Goal: Task Accomplishment & Management: Manage account settings

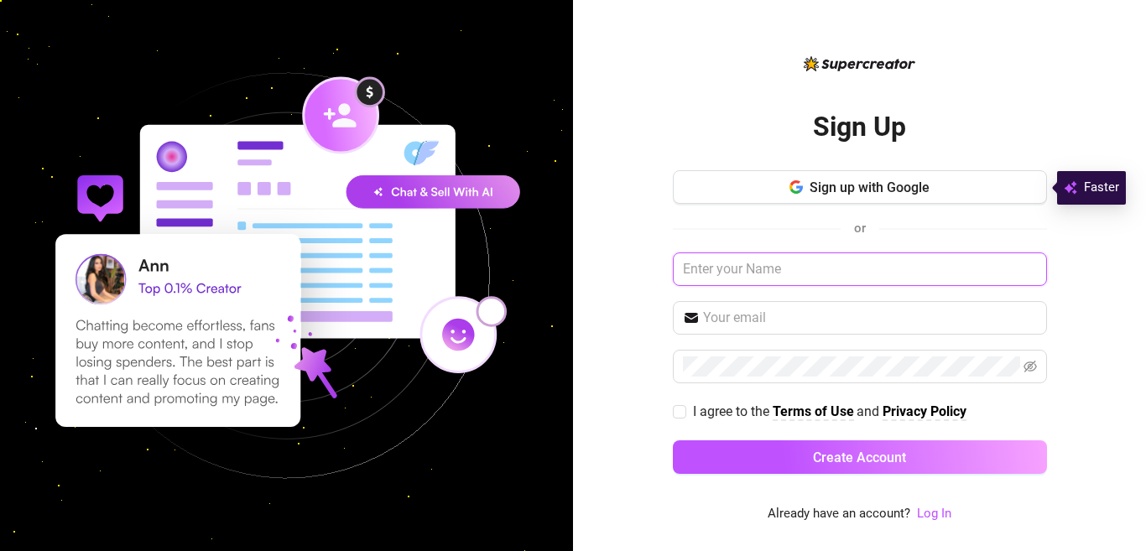
click at [734, 271] on input "text" at bounding box center [860, 269] width 374 height 34
drag, startPoint x: 734, startPoint y: 271, endPoint x: 732, endPoint y: 333, distance: 62.1
click at [732, 333] on div "Sign up with Google or Maryqueen I agree to the Terms of Use and Privacy Policy…" at bounding box center [860, 329] width 374 height 319
type input "Maryqueen"
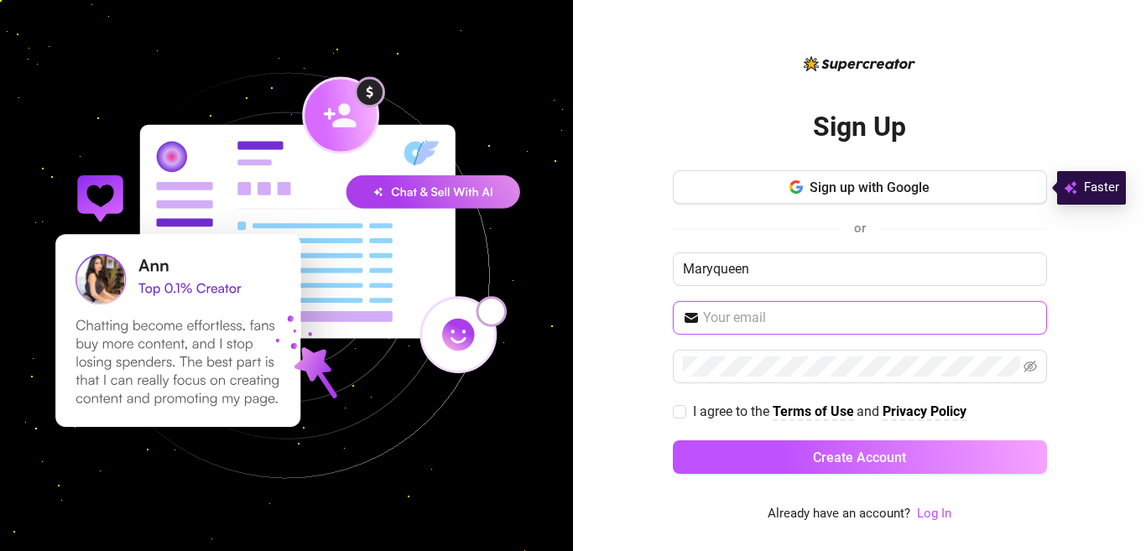
click at [732, 318] on input "text" at bounding box center [870, 318] width 334 height 20
type input "ekohqueen89@gmail.com"
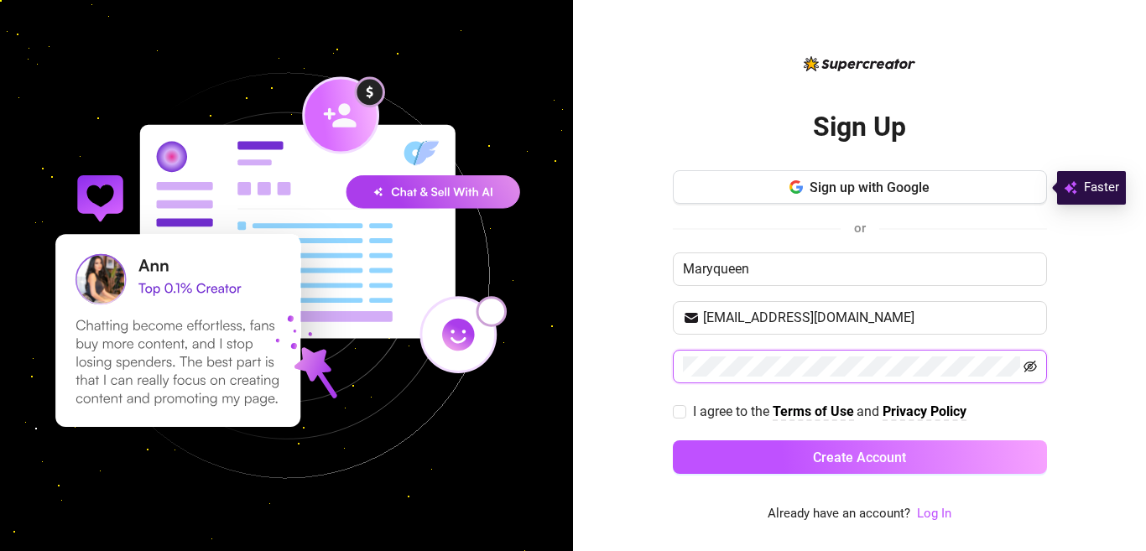
click at [1027, 365] on icon "eye-invisible" at bounding box center [1029, 367] width 13 height 12
click at [680, 410] on input "I agree to the Terms of Use and Privacy Policy" at bounding box center [679, 411] width 12 height 12
checkbox input "true"
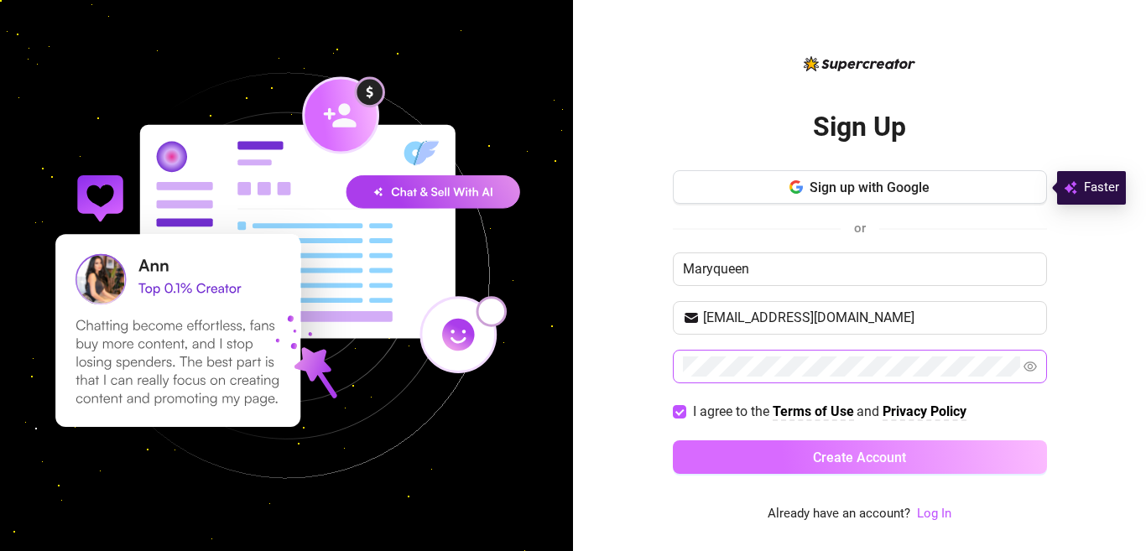
click at [805, 456] on button "Create Account" at bounding box center [860, 457] width 374 height 34
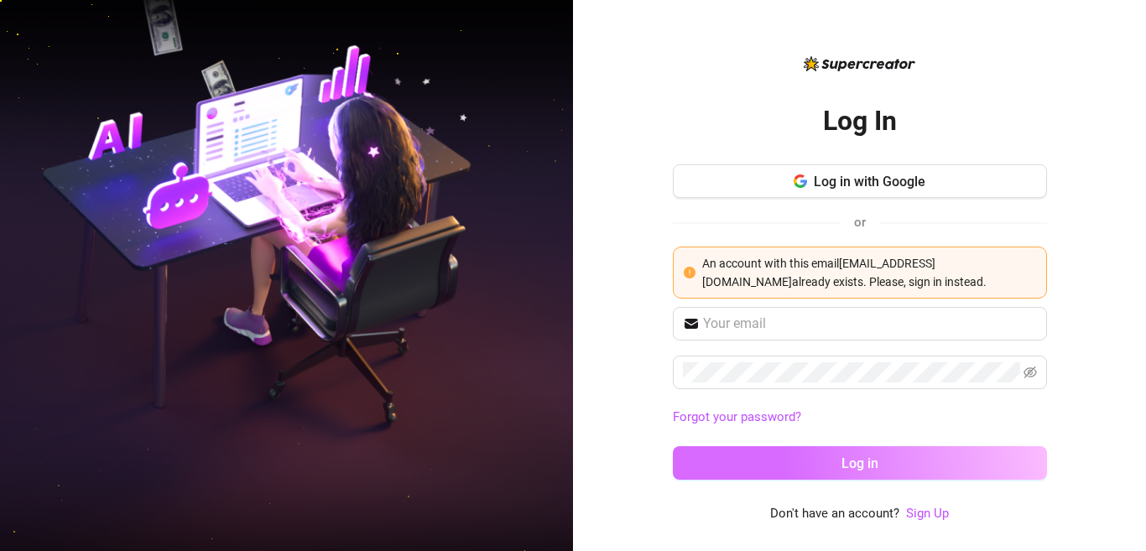
click at [860, 463] on span "Log in" at bounding box center [859, 463] width 37 height 16
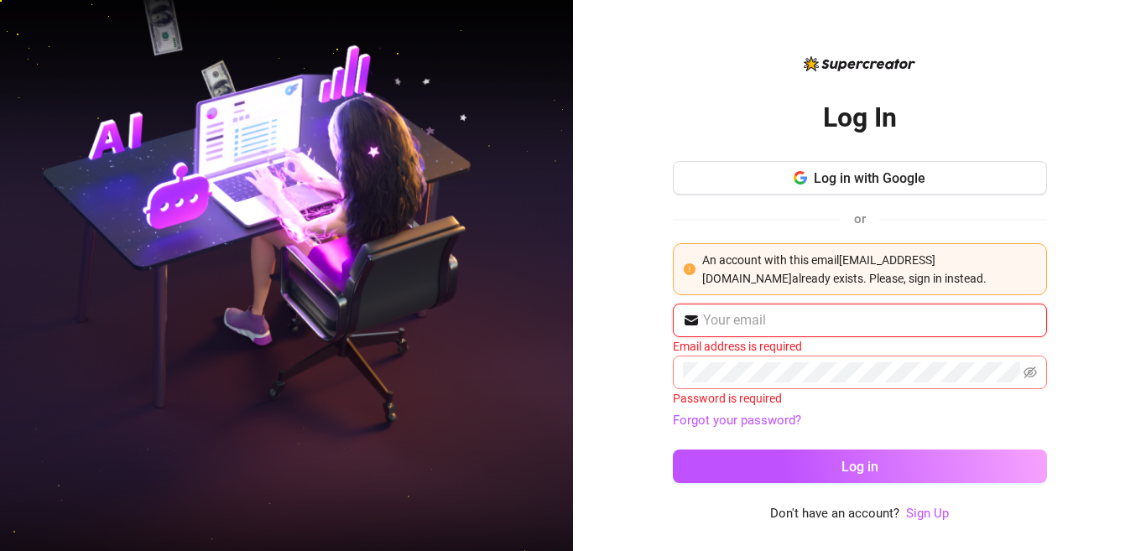
type input "ekohqueen89@gmail.com"
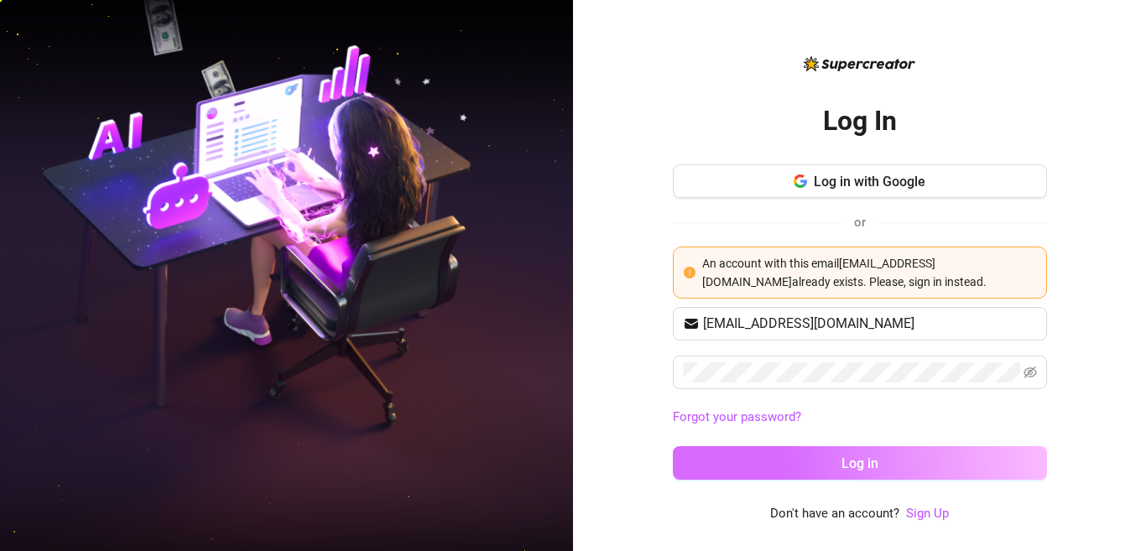
click at [757, 468] on button "Log in" at bounding box center [860, 463] width 374 height 34
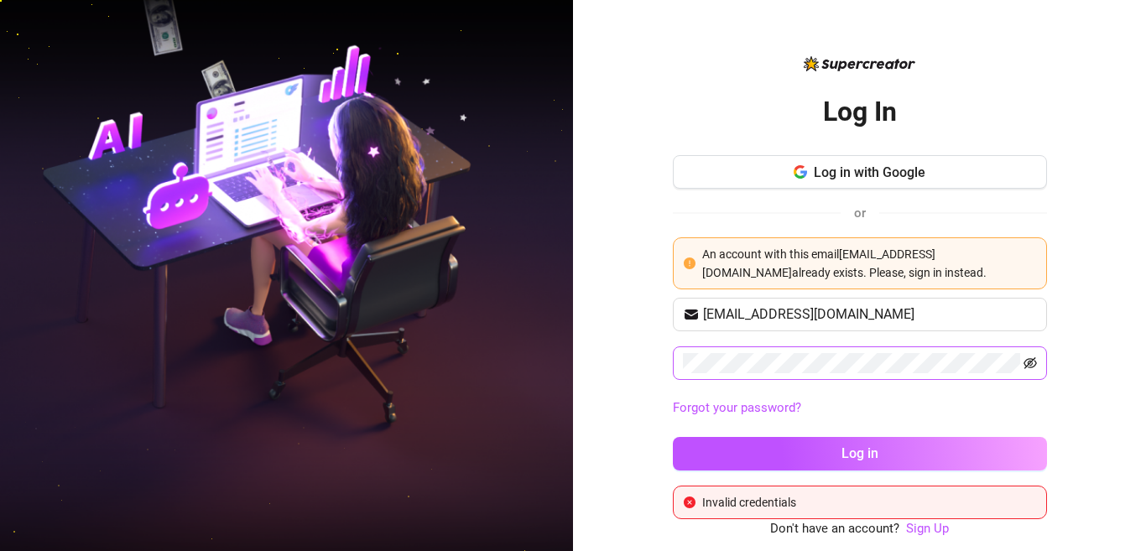
click at [1025, 367] on icon "eye-invisible" at bounding box center [1029, 362] width 13 height 13
click at [840, 164] on span "Log in with Google" at bounding box center [869, 172] width 112 height 16
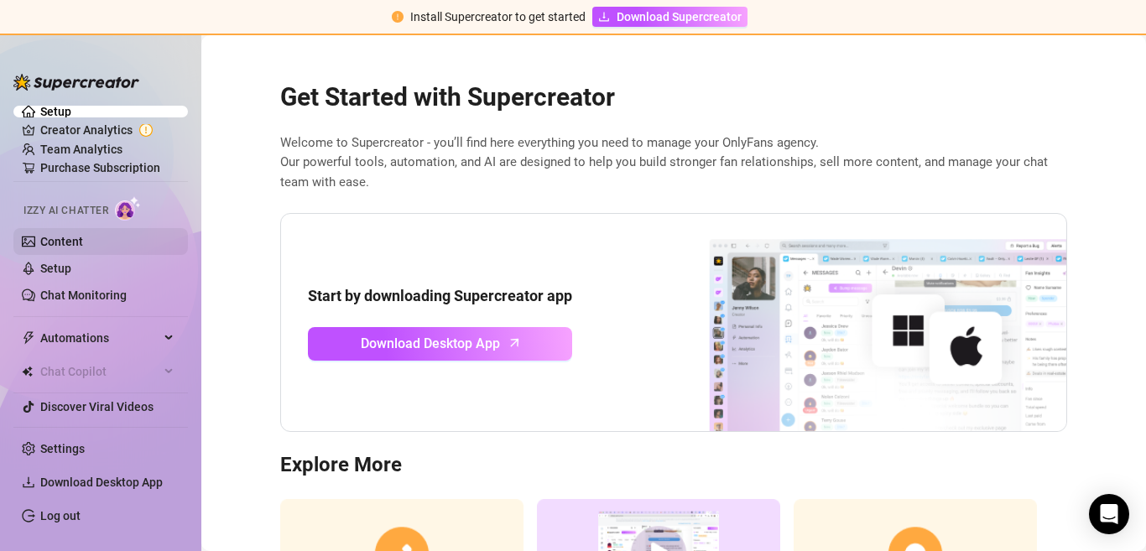
click at [83, 235] on link "Content" at bounding box center [61, 241] width 43 height 13
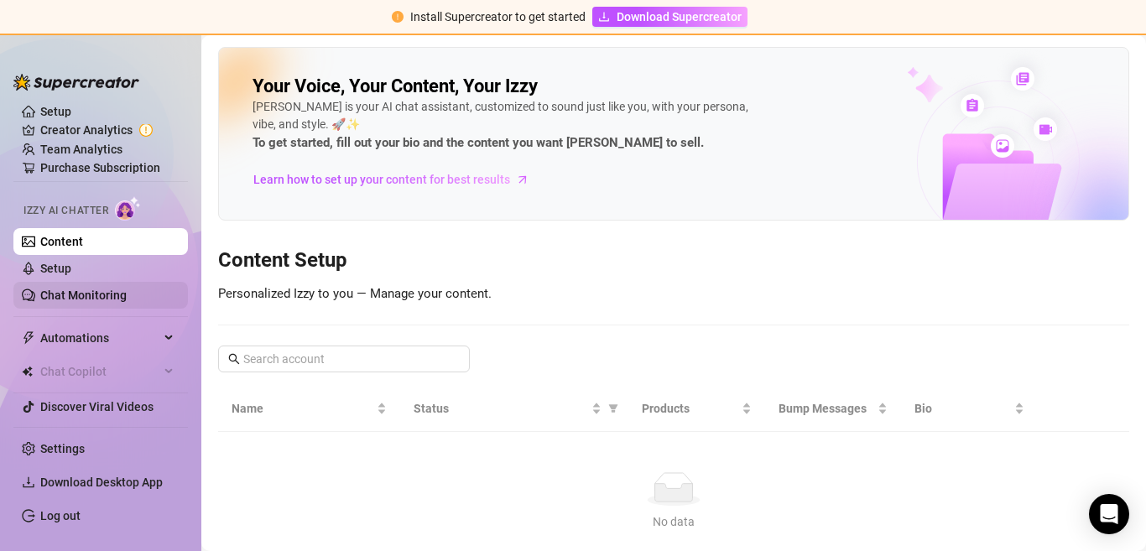
click at [110, 291] on link "Chat Monitoring" at bounding box center [83, 294] width 86 height 13
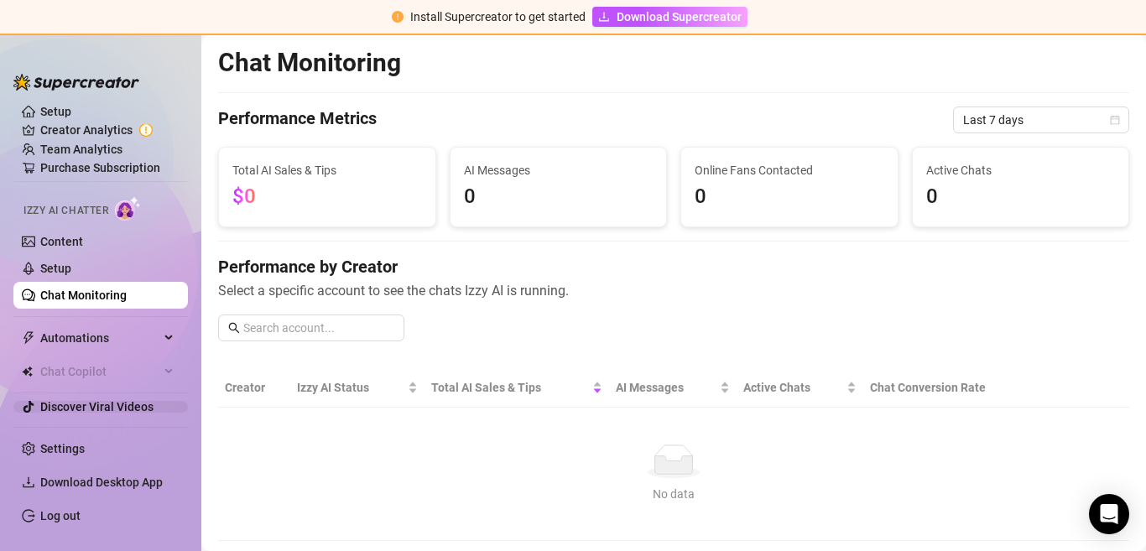
click at [107, 408] on link "Discover Viral Videos" at bounding box center [96, 406] width 113 height 13
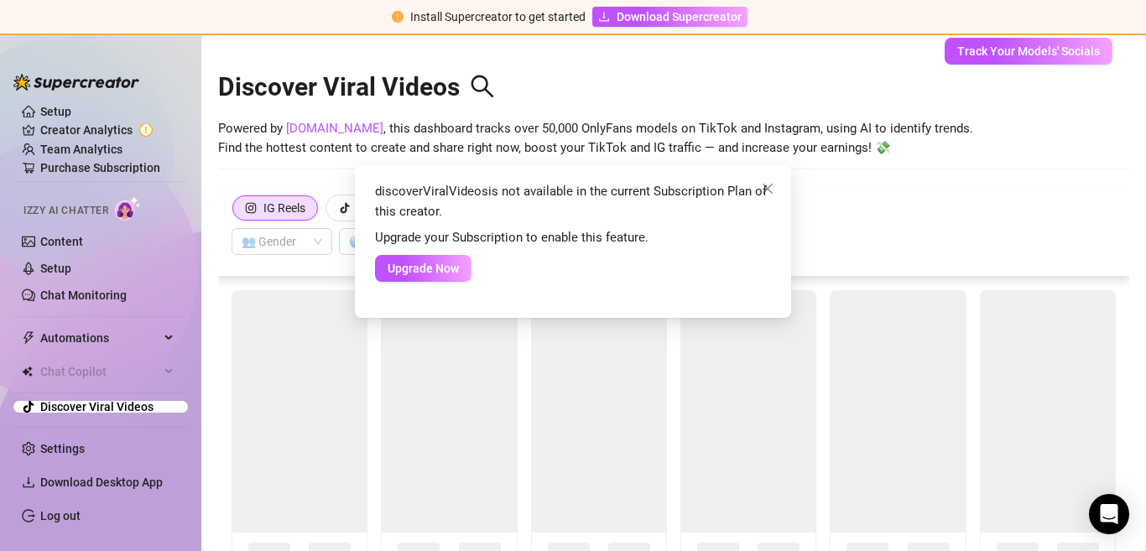
click at [687, 16] on div "discoverViralVideos is not available in the current Subscription Plan of this c…" at bounding box center [573, 275] width 1146 height 551
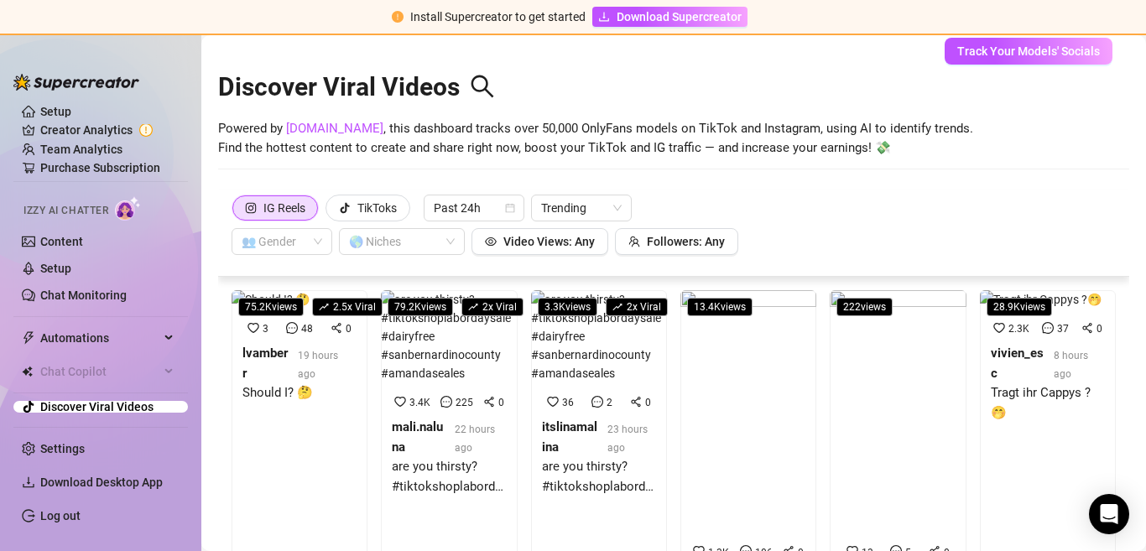
click at [687, 16] on div "discoverViralVideos is not available in the current Subscription Plan of this c…" at bounding box center [573, 275] width 1146 height 551
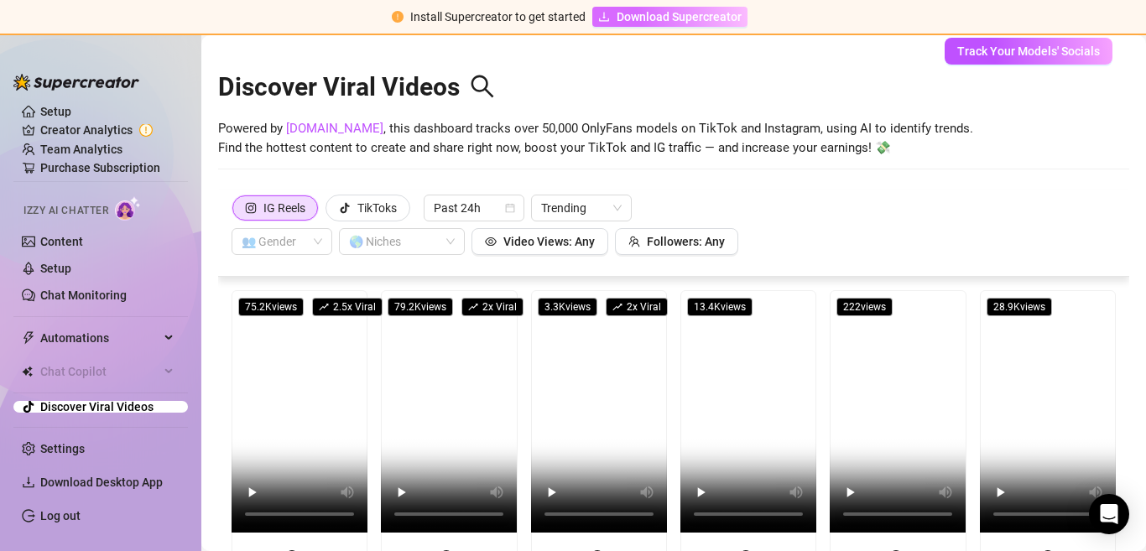
click at [642, 8] on span "Download Supercreator" at bounding box center [678, 17] width 125 height 18
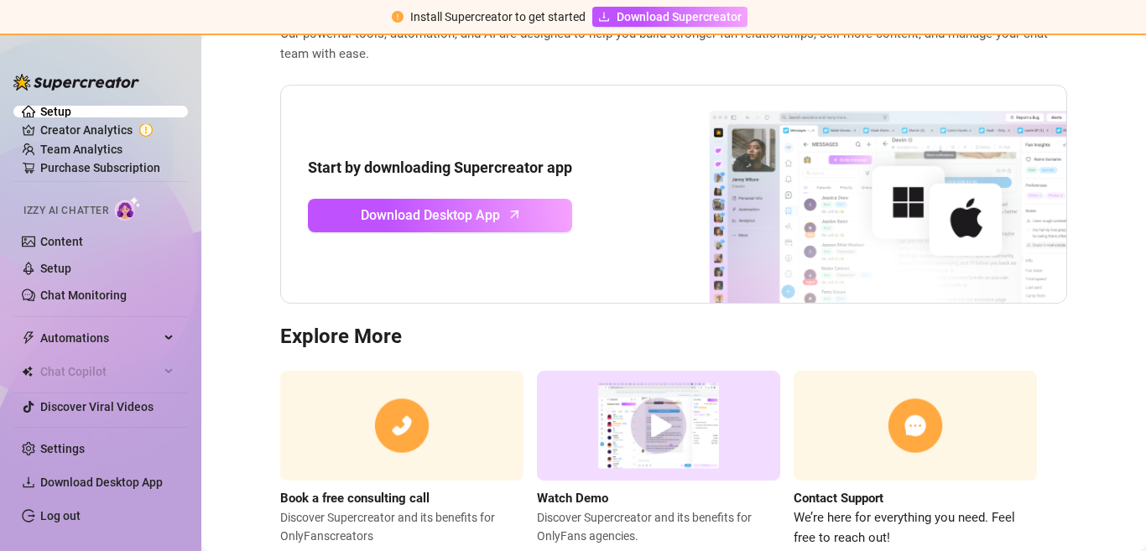
scroll to position [173, 0]
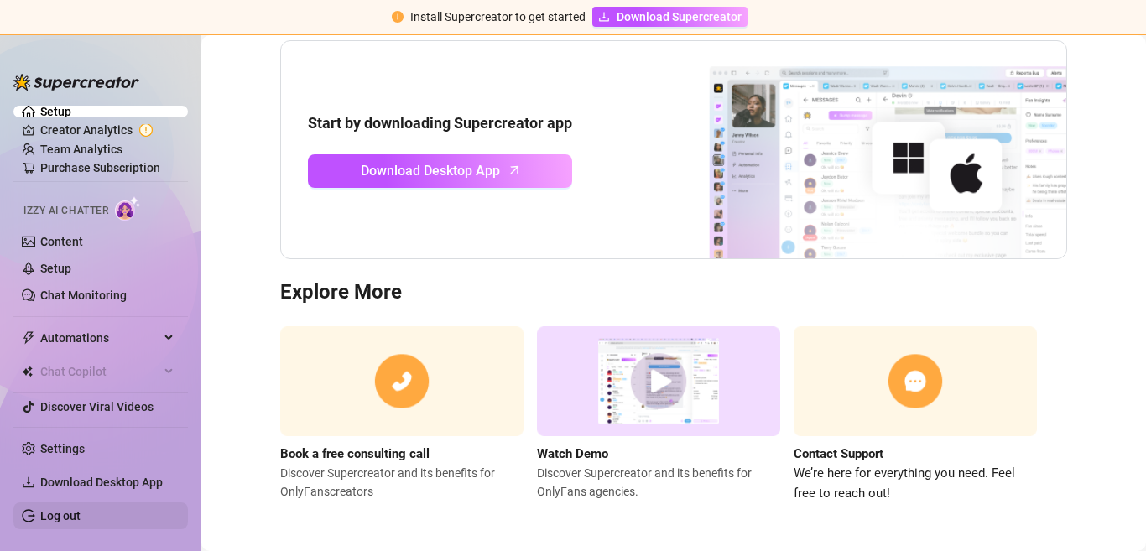
click at [51, 512] on link "Log out" at bounding box center [60, 515] width 40 height 13
